Goal: Task Accomplishment & Management: Manage account settings

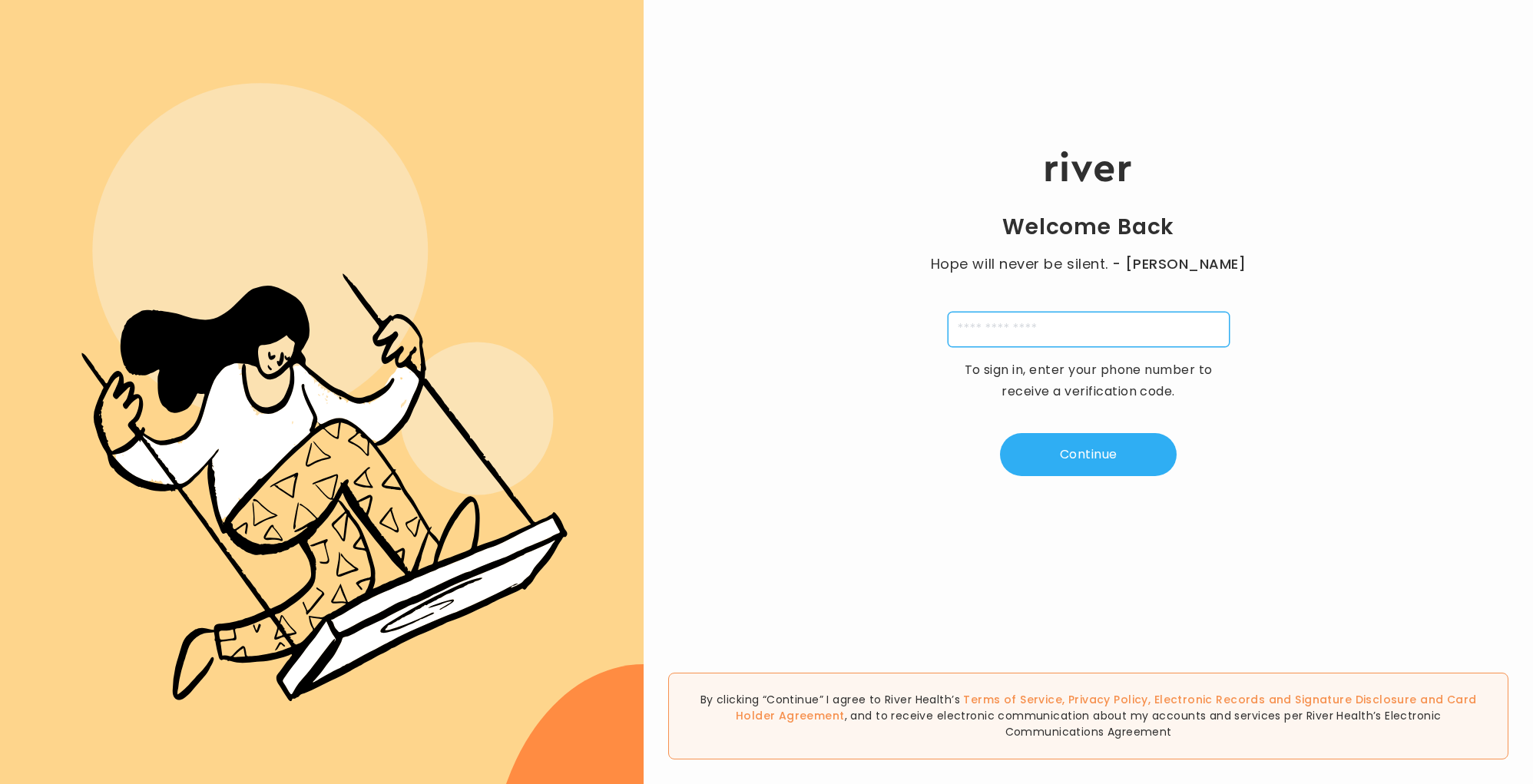
click at [1074, 327] on input "tel" at bounding box center [1088, 328] width 282 height 35
type input "**********"
type input "*"
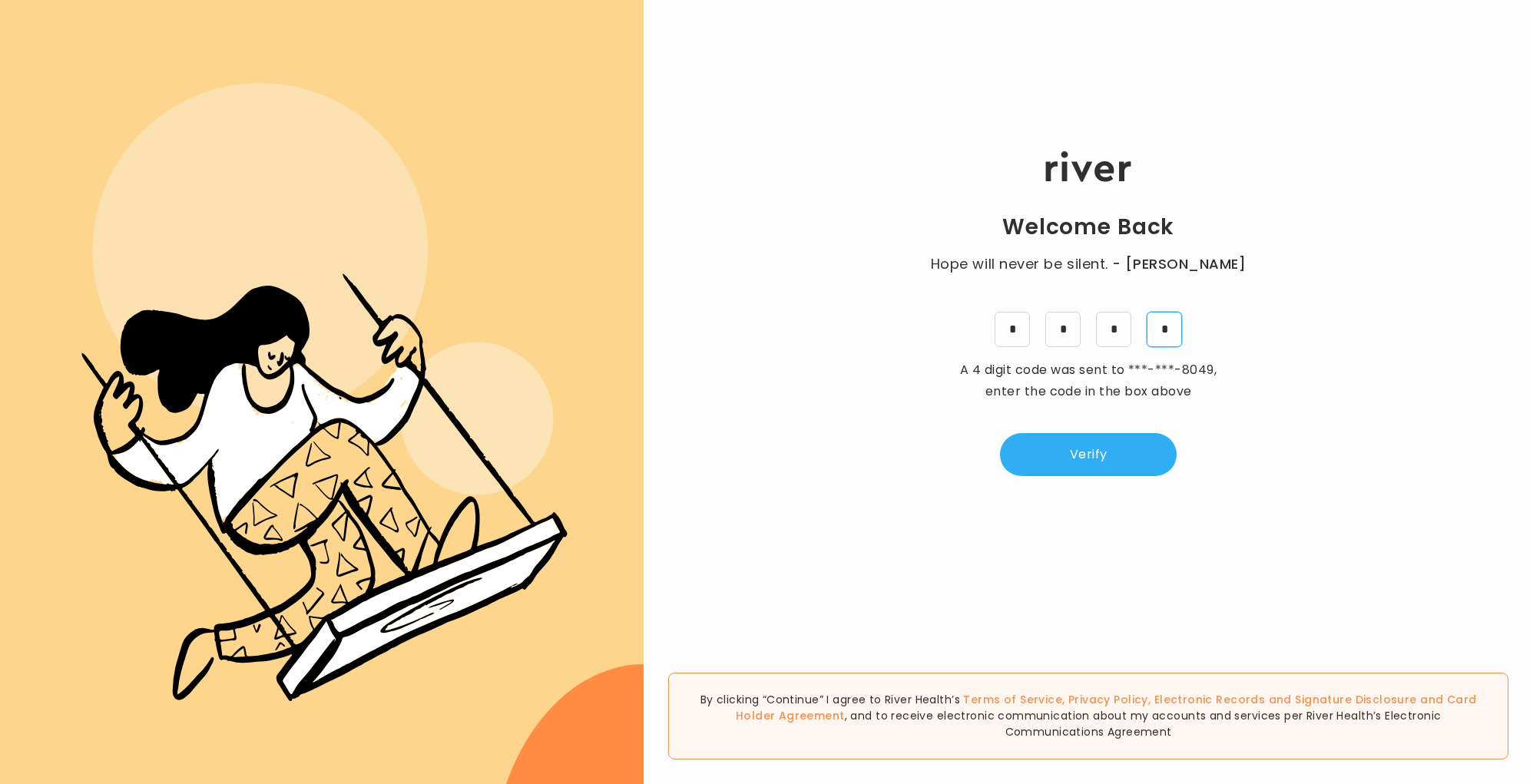
type input "*"
click at [1046, 438] on button "Verify" at bounding box center [1088, 454] width 177 height 43
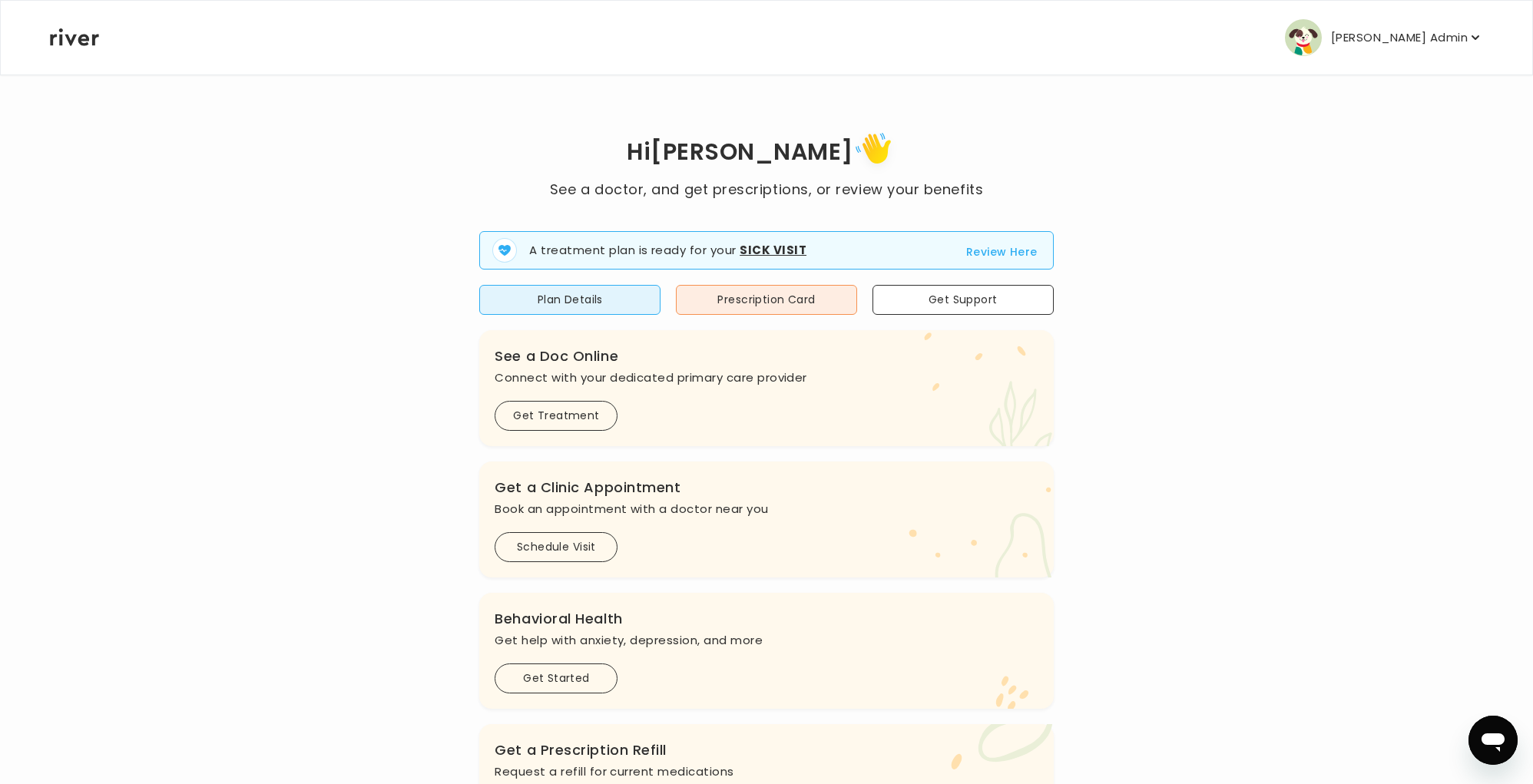
click at [1407, 49] on button "[PERSON_NAME] Admin" at bounding box center [1383, 37] width 198 height 37
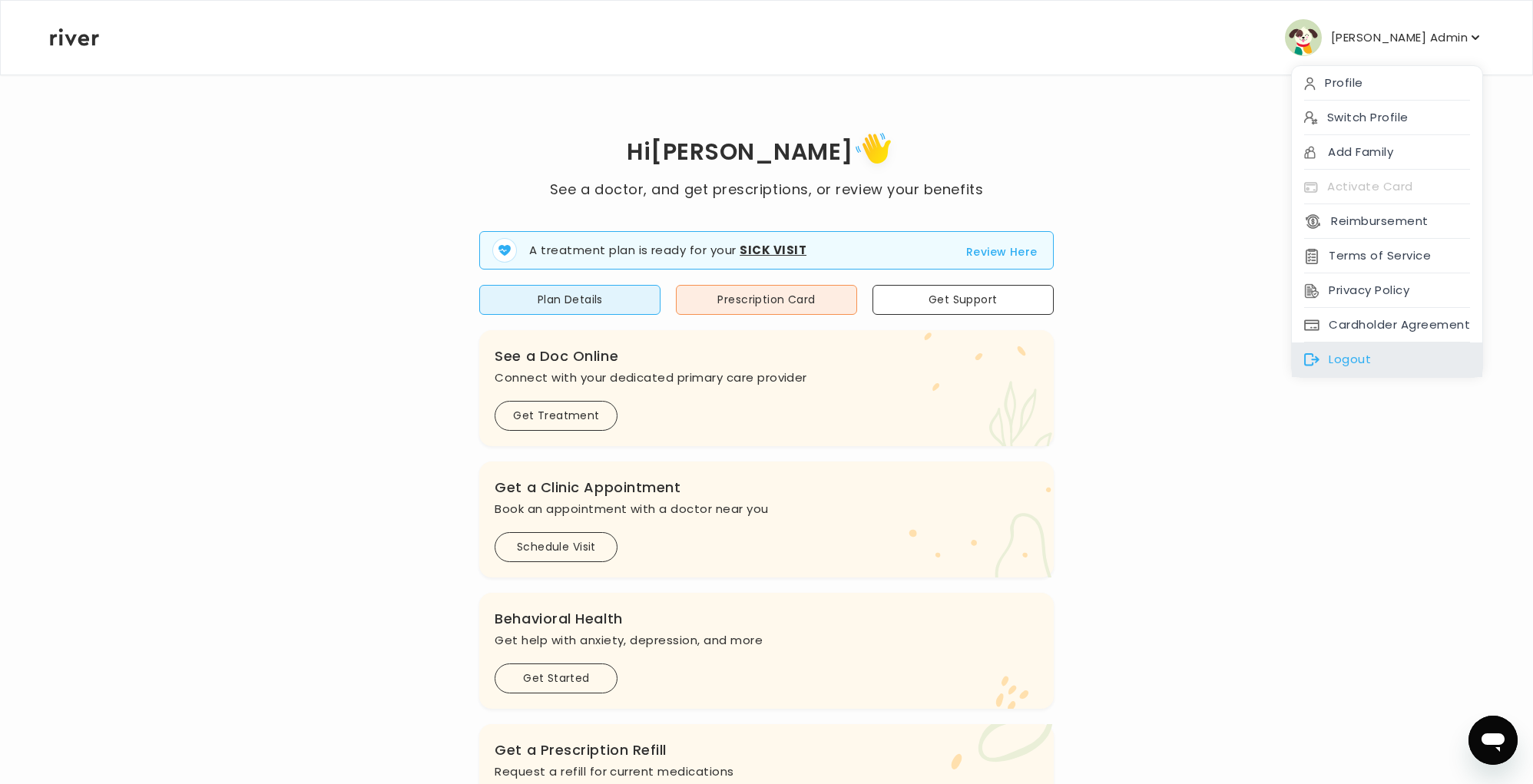
click at [1342, 358] on div "Logout" at bounding box center [1386, 360] width 190 height 34
